Goal: Transaction & Acquisition: Obtain resource

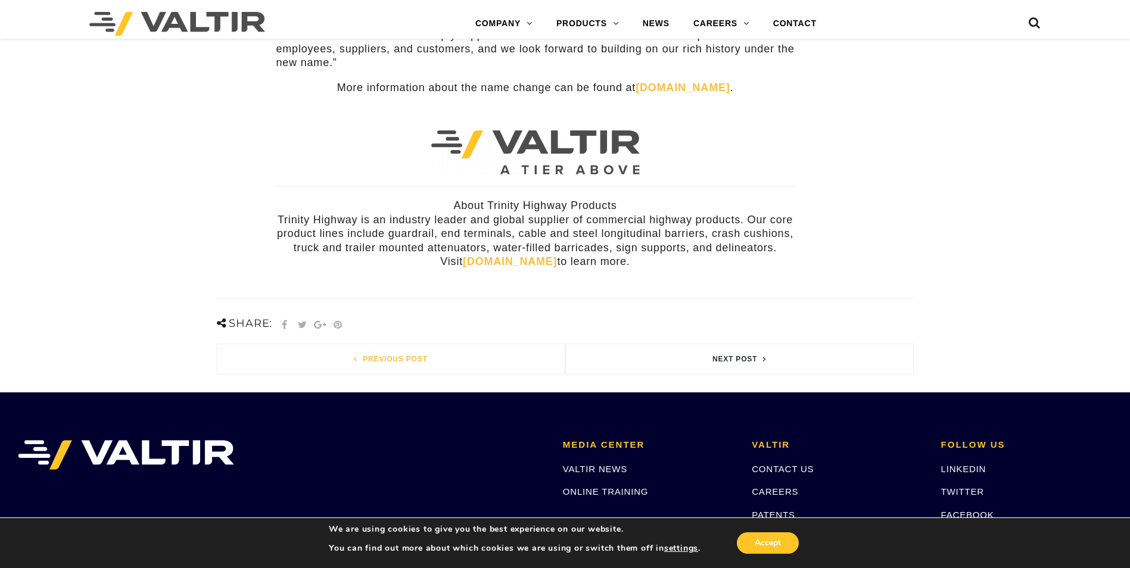
scroll to position [278, 0]
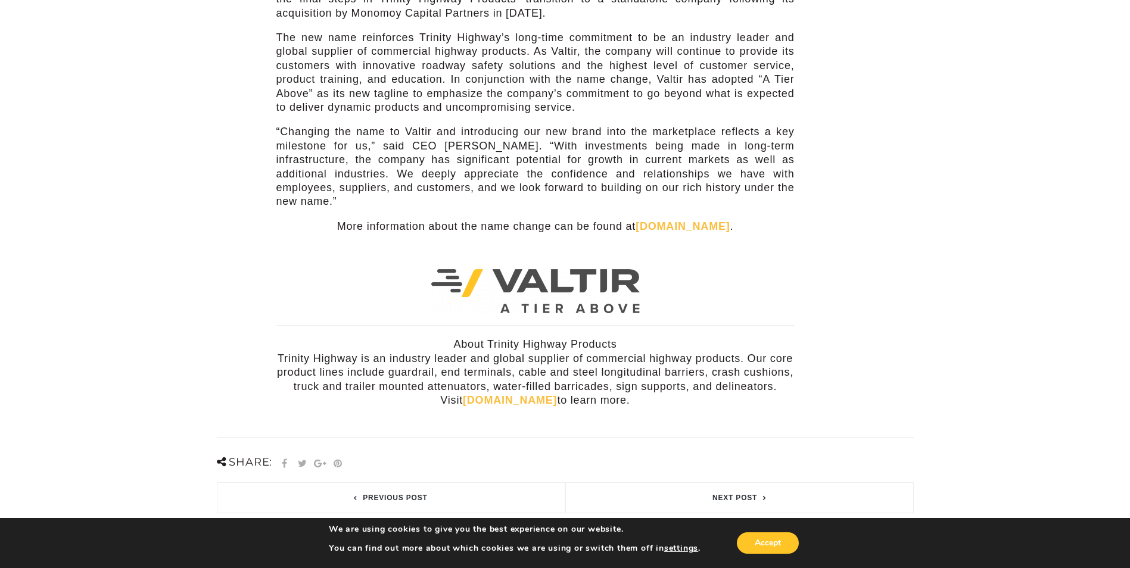
click at [687, 220] on link "Valtir.com" at bounding box center [683, 226] width 94 height 12
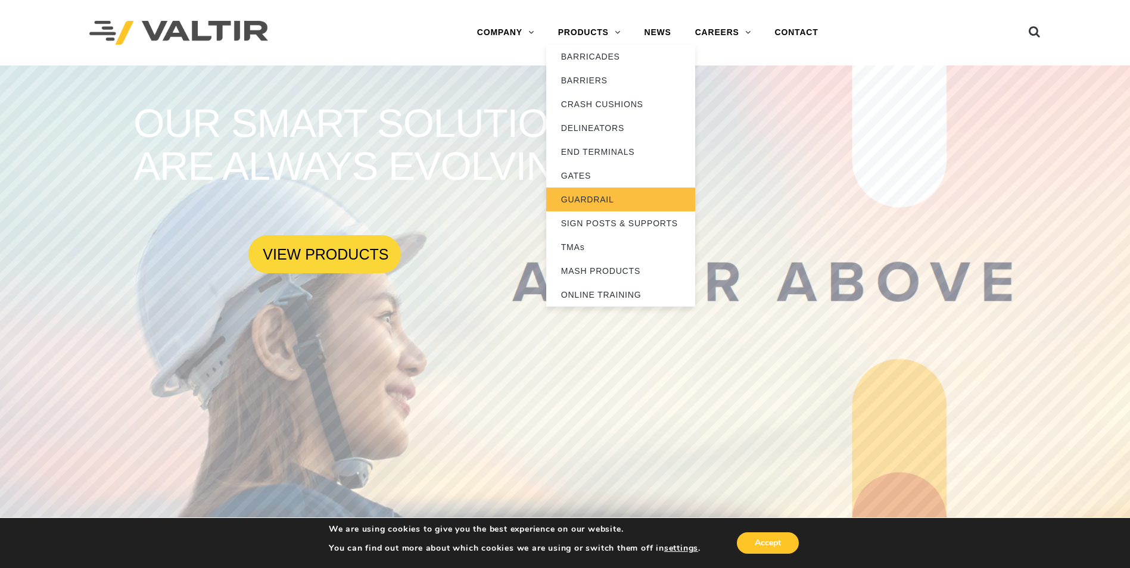
click at [605, 194] on link "GUARDRAIL" at bounding box center [620, 200] width 149 height 24
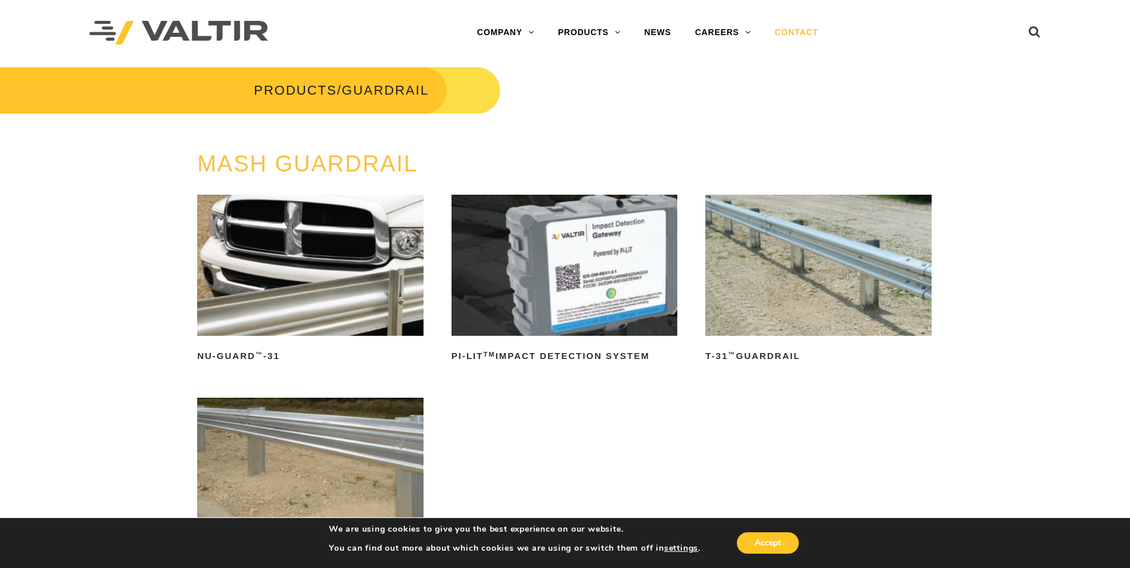
click at [792, 35] on link "CONTACT" at bounding box center [796, 33] width 67 height 24
click at [532, 36] on link "COMPANY" at bounding box center [505, 33] width 81 height 24
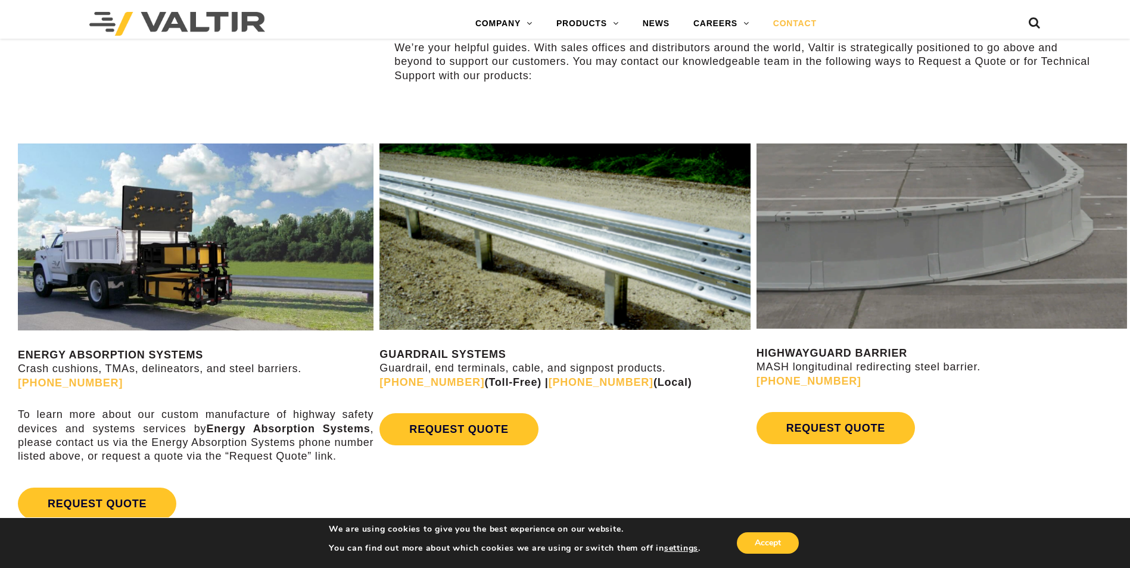
scroll to position [417, 0]
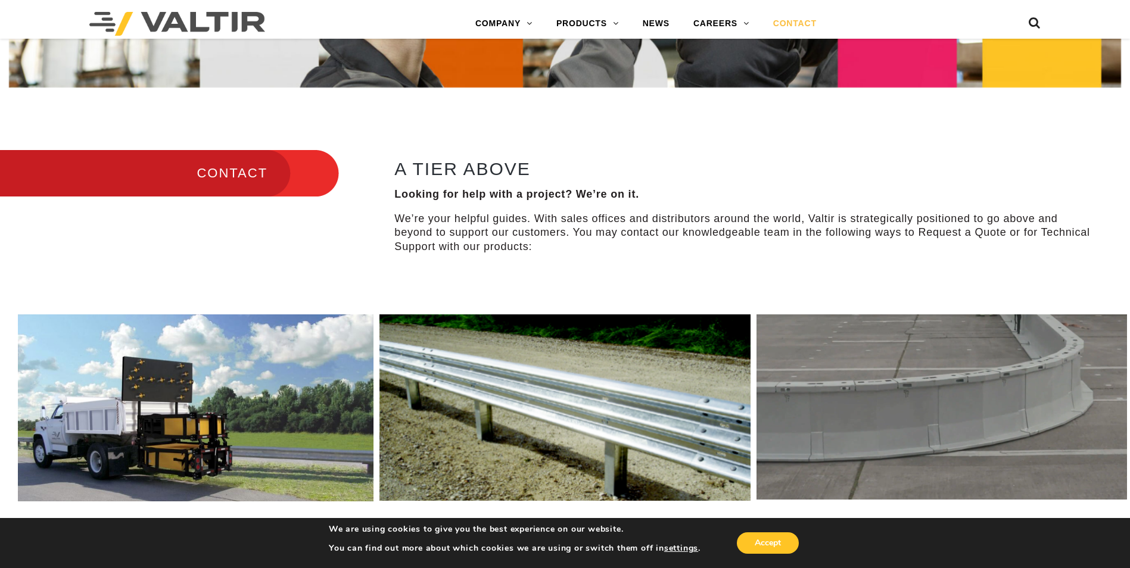
click at [217, 176] on h3 "CONTACT" at bounding box center [169, 173] width 339 height 50
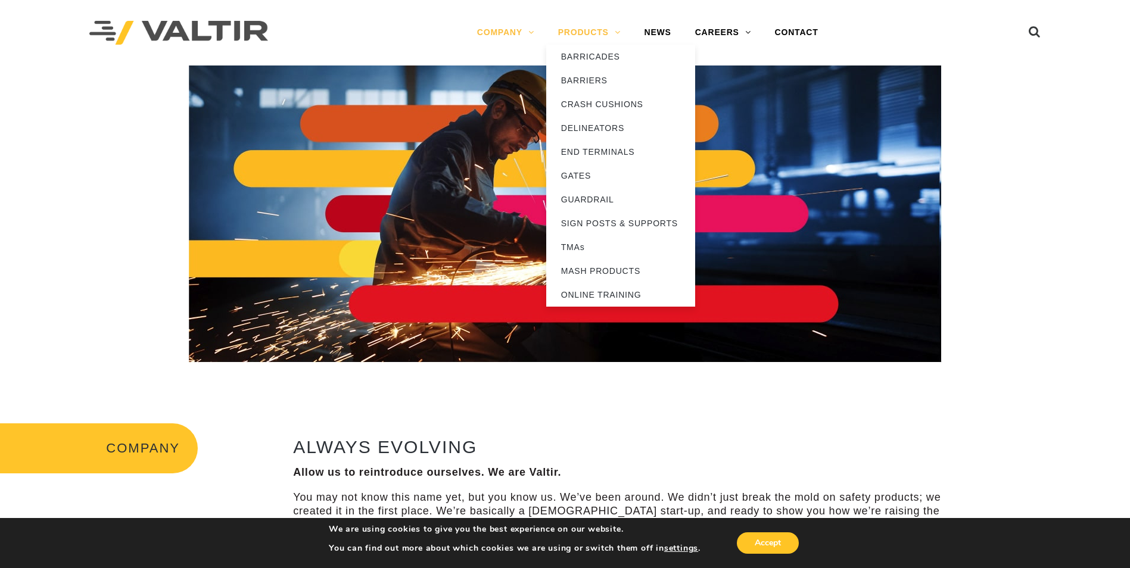
click at [595, 27] on link "PRODUCTS" at bounding box center [589, 33] width 86 height 24
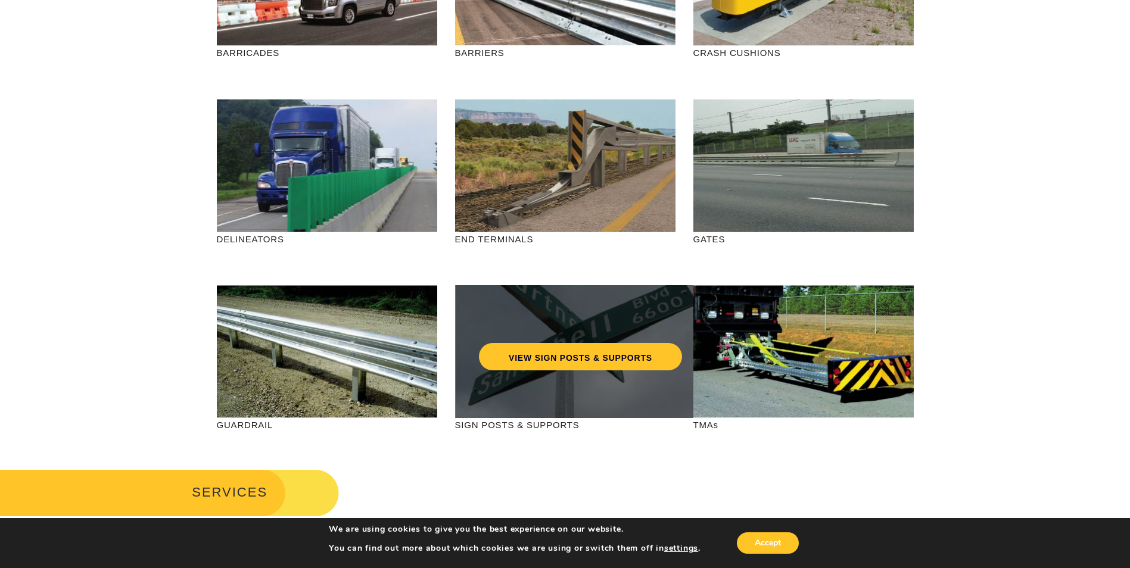
scroll to position [278, 0]
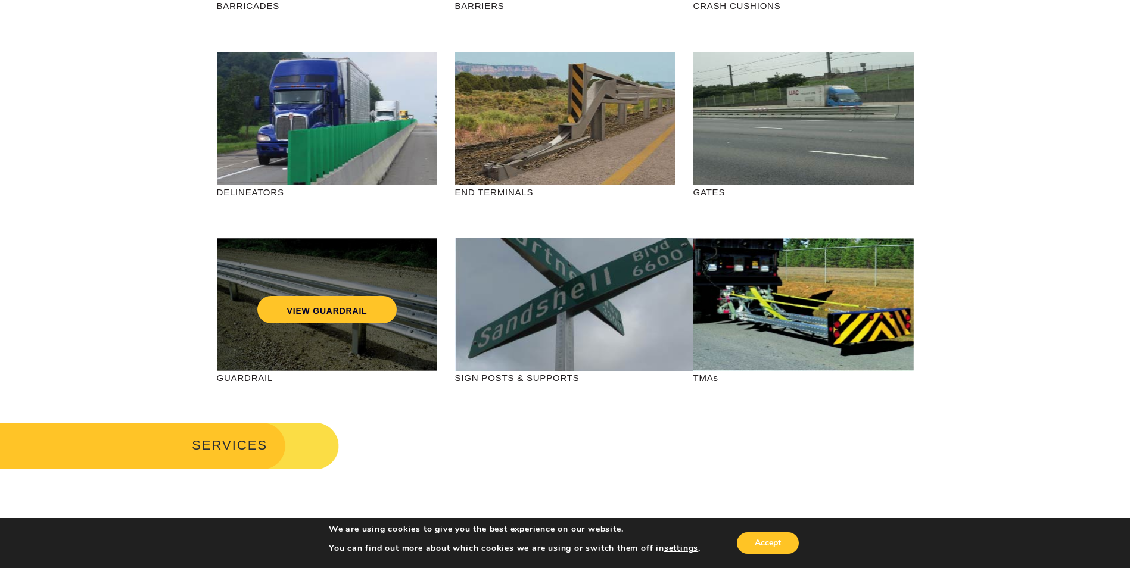
click at [388, 353] on div "VIEW GUARDRAIL" at bounding box center [327, 304] width 220 height 133
click at [349, 317] on link "VIEW GUARDRAIL" at bounding box center [327, 309] width 140 height 27
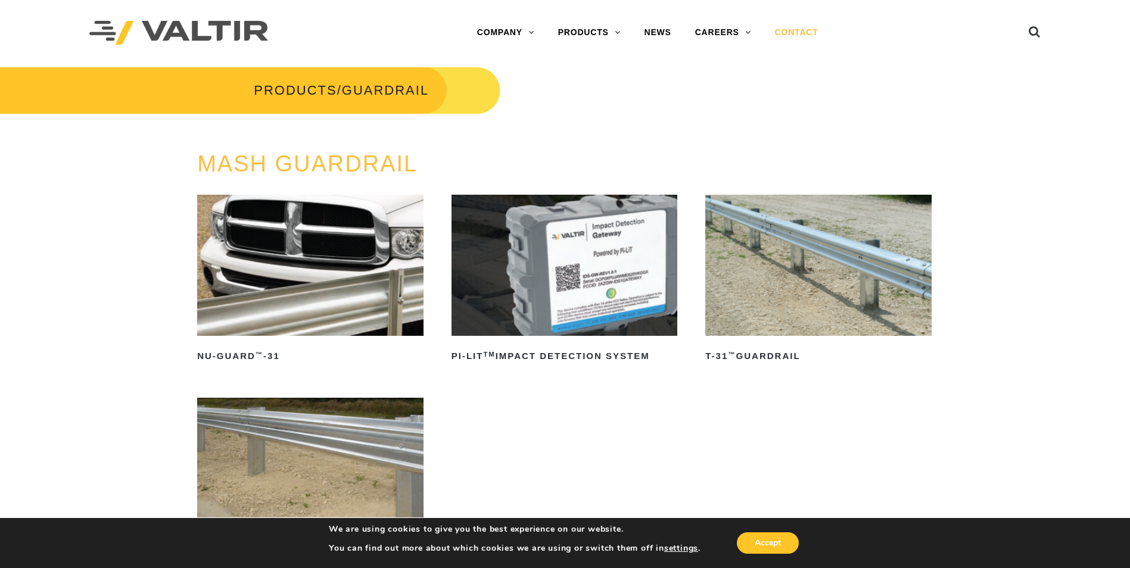
click at [791, 34] on link "CONTACT" at bounding box center [796, 33] width 67 height 24
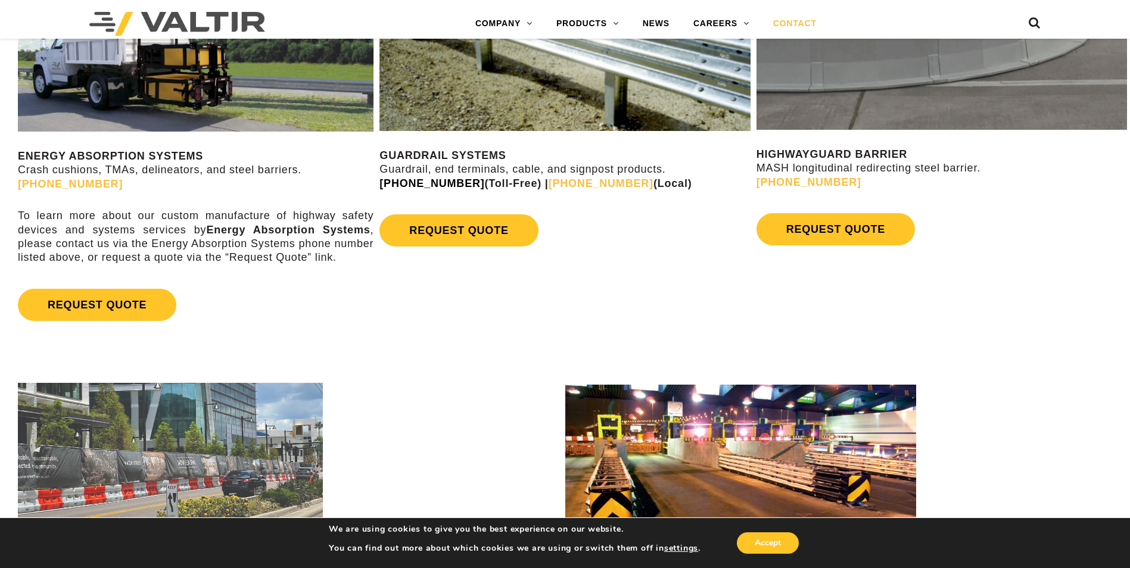
scroll to position [834, 0]
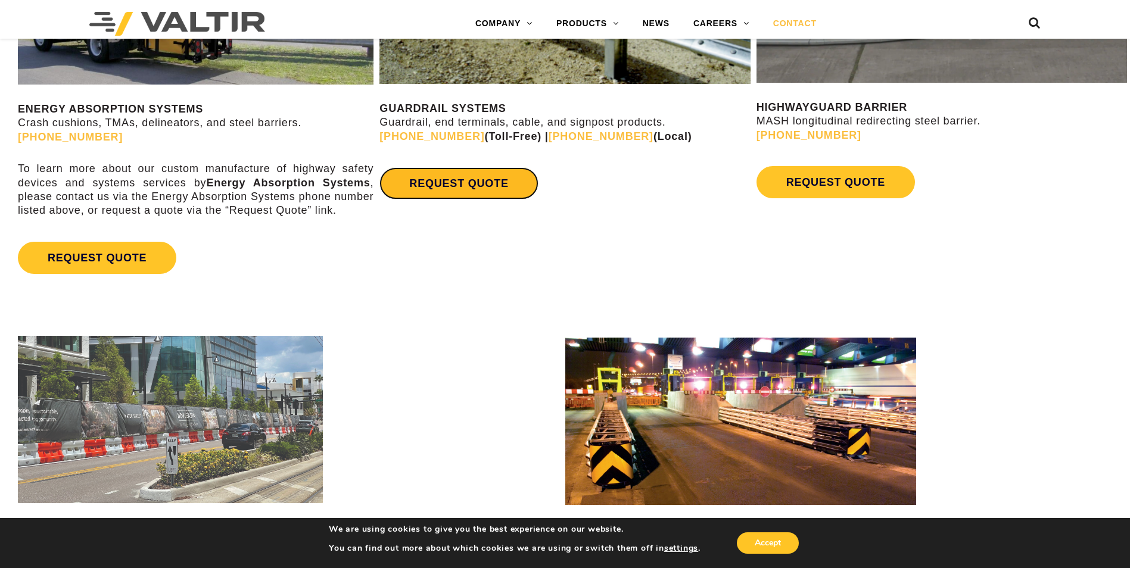
click at [475, 182] on link "REQUEST QUOTE" at bounding box center [458, 183] width 158 height 32
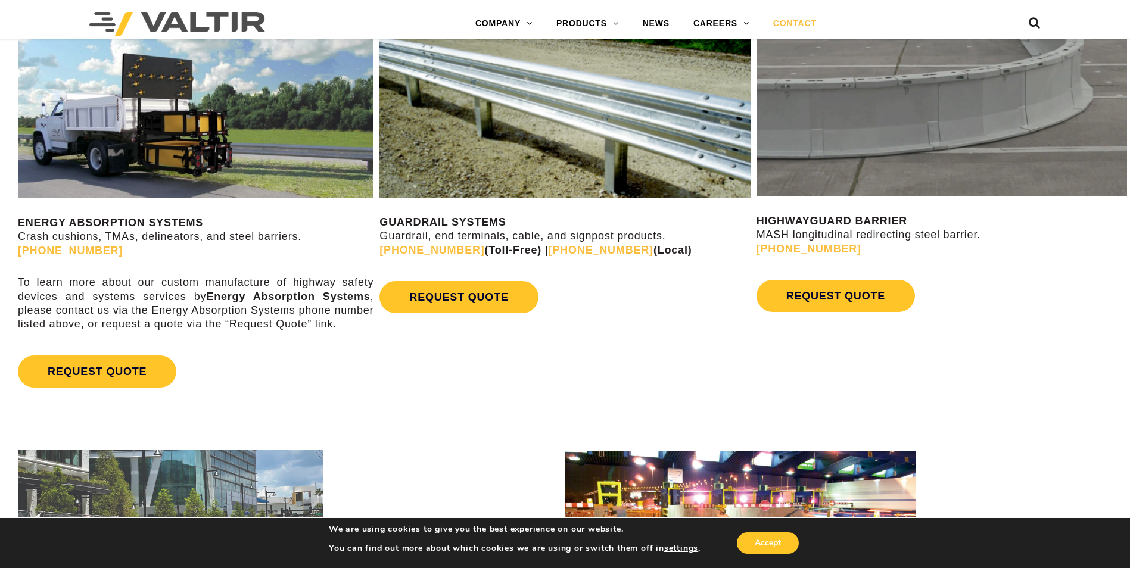
scroll to position [556, 0]
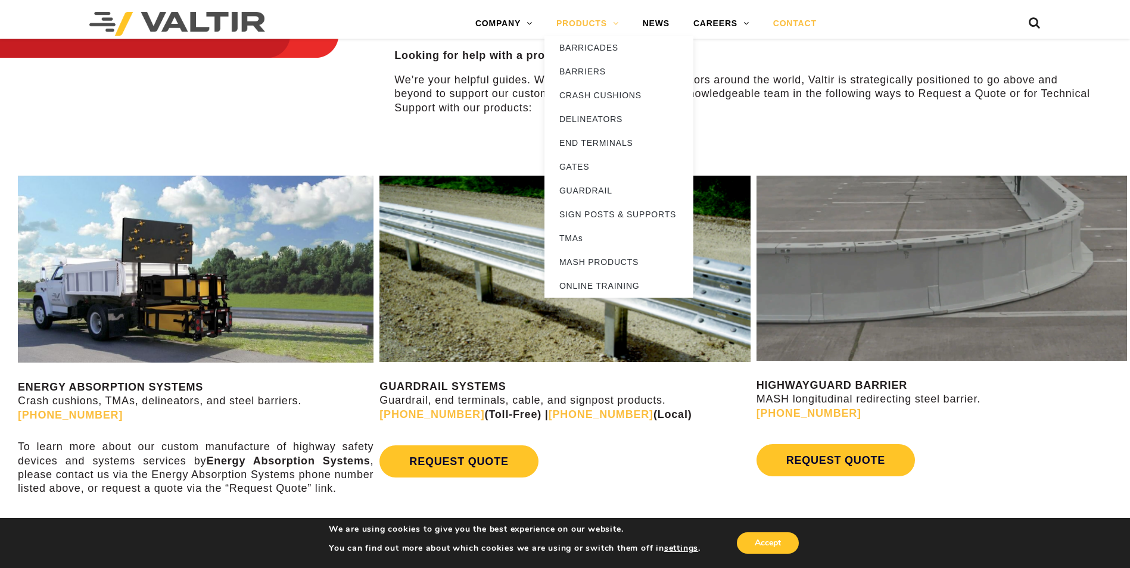
click at [613, 24] on link "PRODUCTS" at bounding box center [587, 24] width 86 height 24
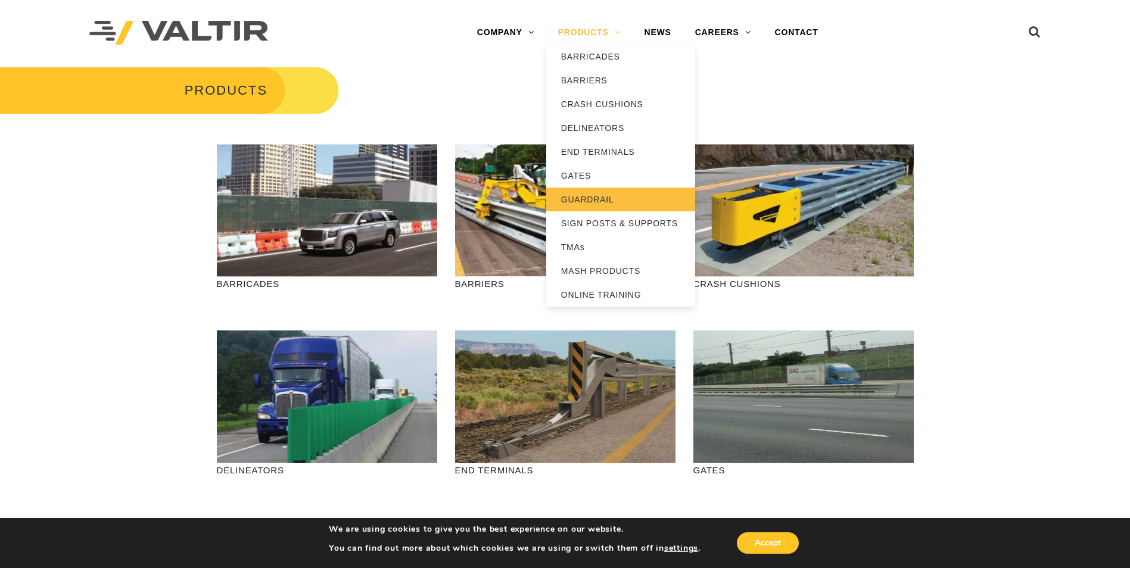
click at [612, 200] on link "GUARDRAIL" at bounding box center [620, 200] width 149 height 24
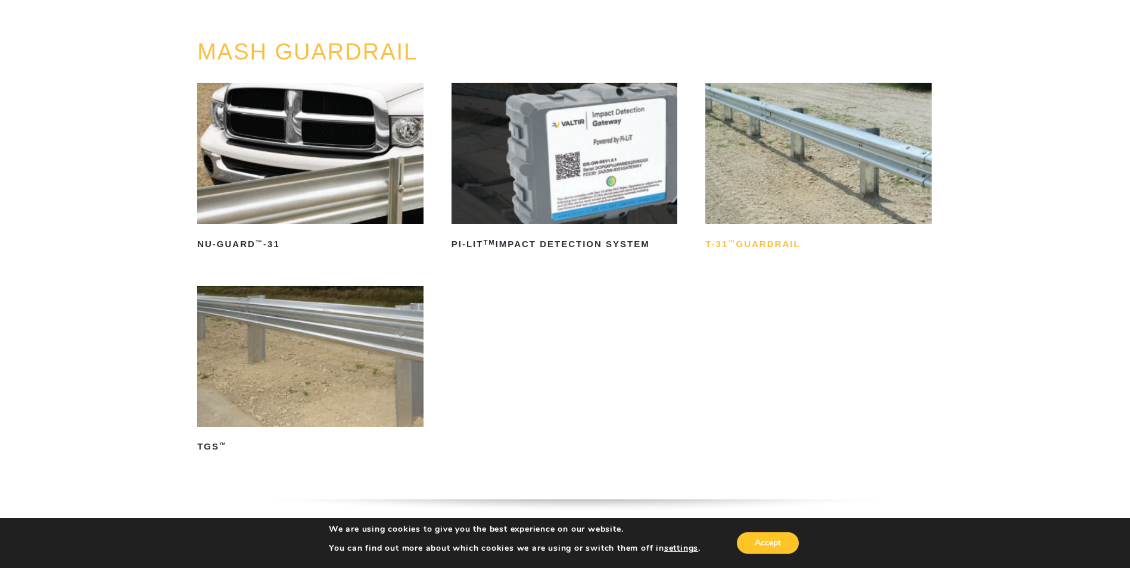
scroll to position [139, 0]
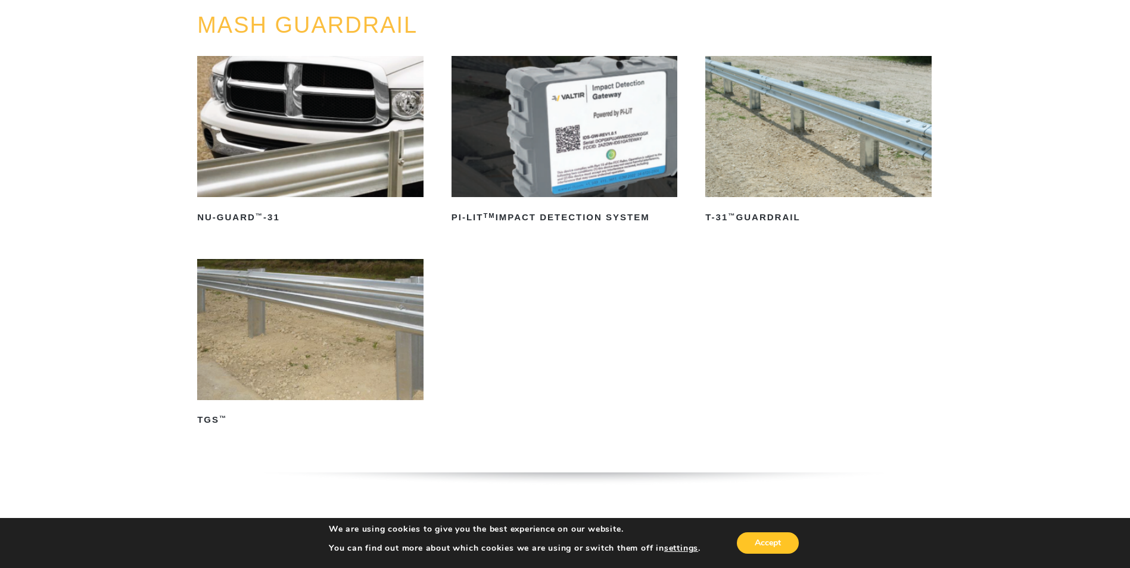
click at [376, 316] on img at bounding box center [310, 329] width 226 height 141
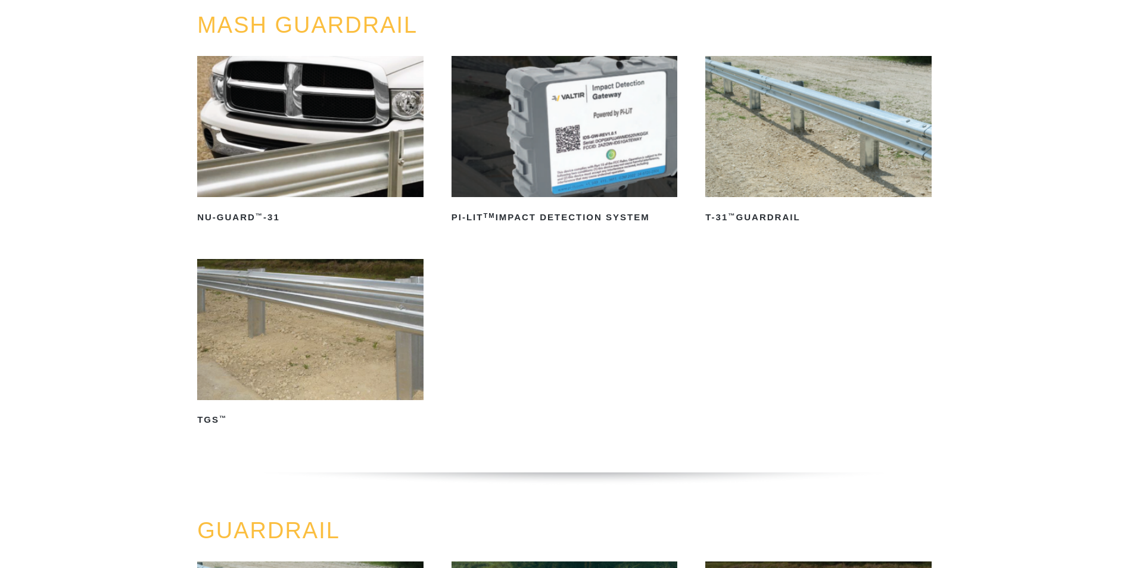
click at [808, 144] on img at bounding box center [818, 126] width 226 height 141
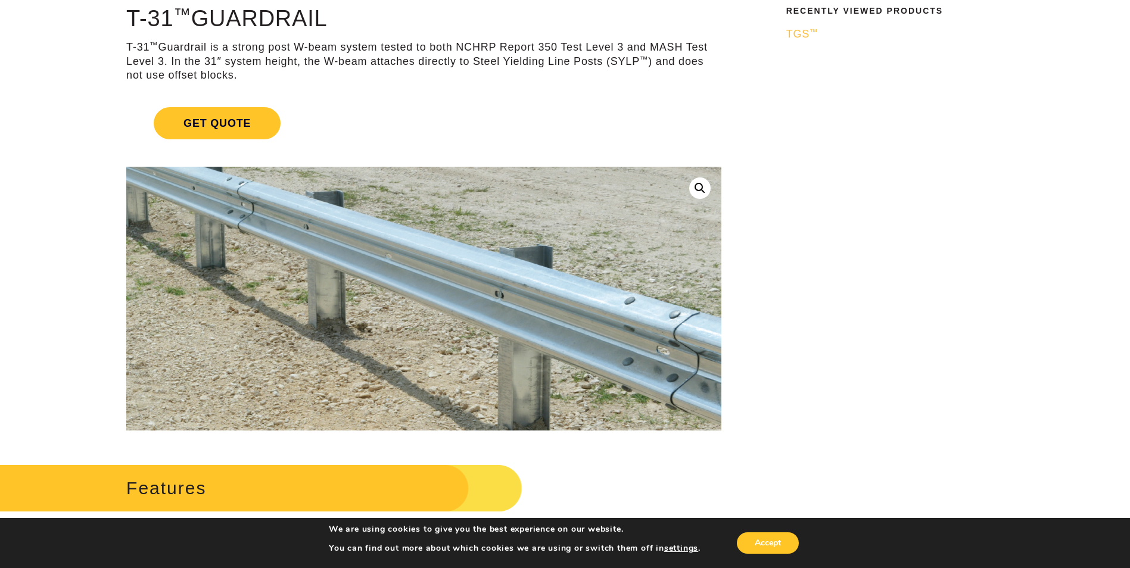
scroll to position [139, 0]
